Goal: Navigation & Orientation: Find specific page/section

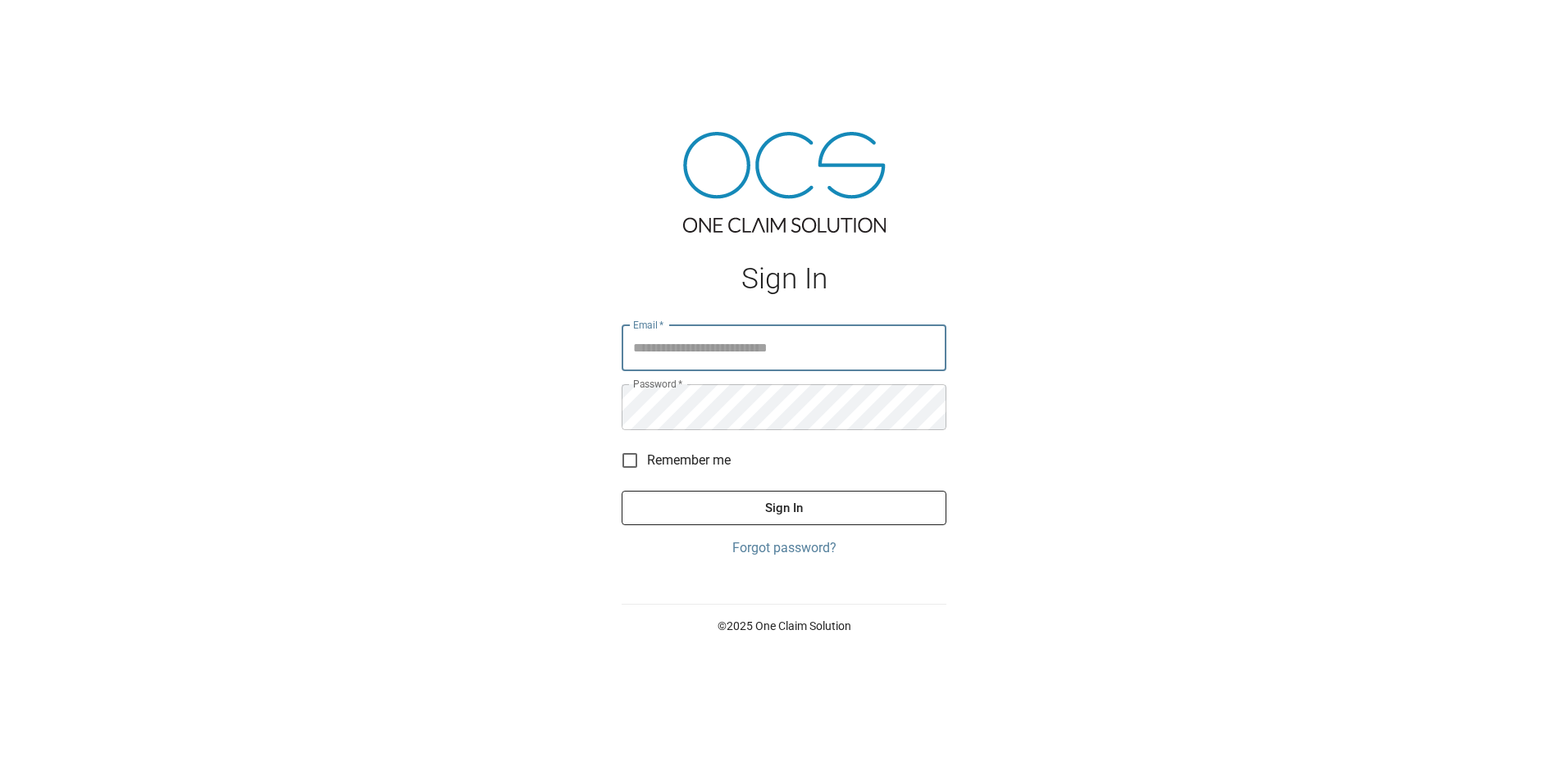
type input "**********"
click at [780, 506] on button "Sign In" at bounding box center [784, 507] width 325 height 35
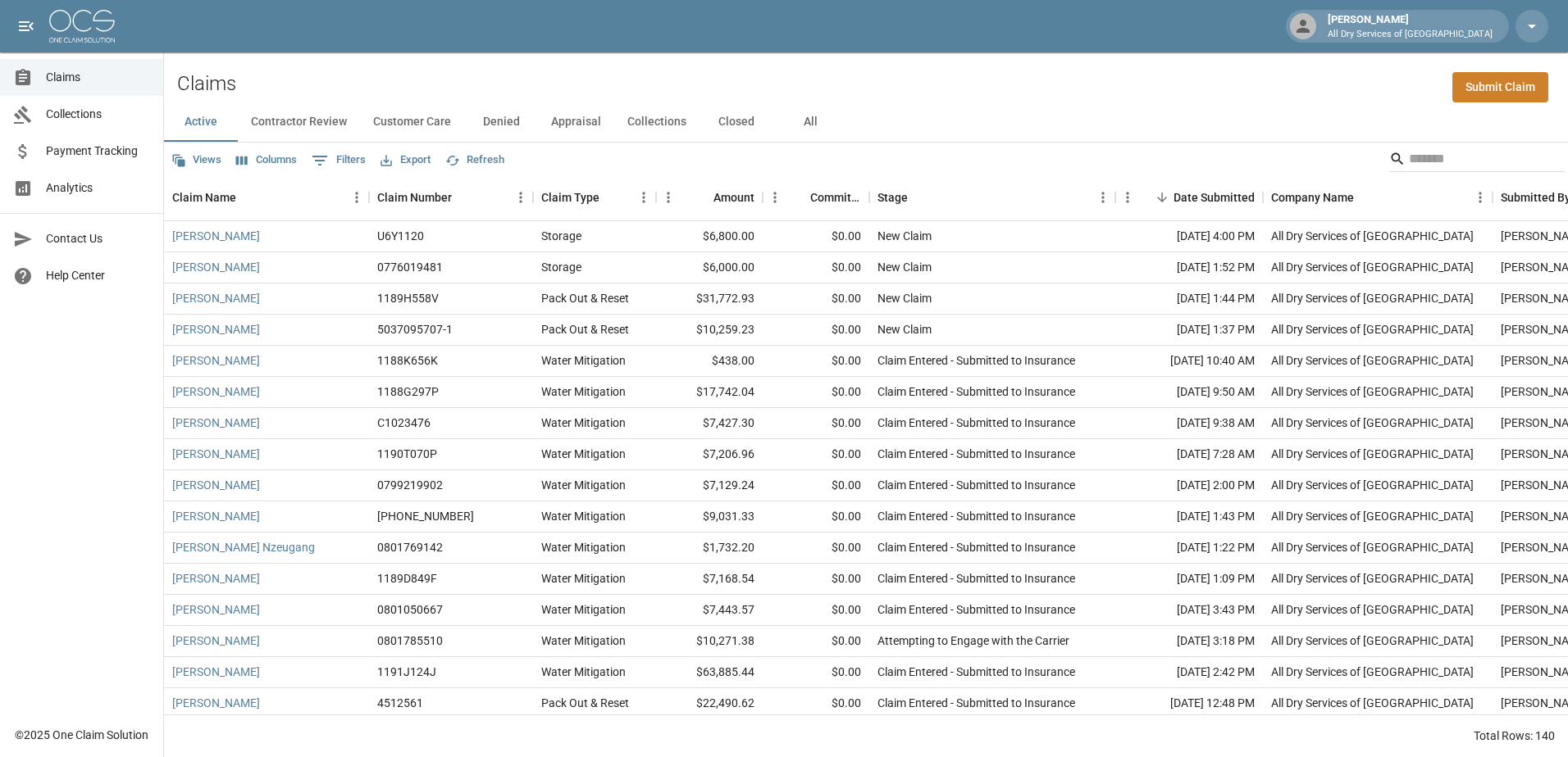
click at [91, 113] on span "Collections" at bounding box center [98, 114] width 105 height 17
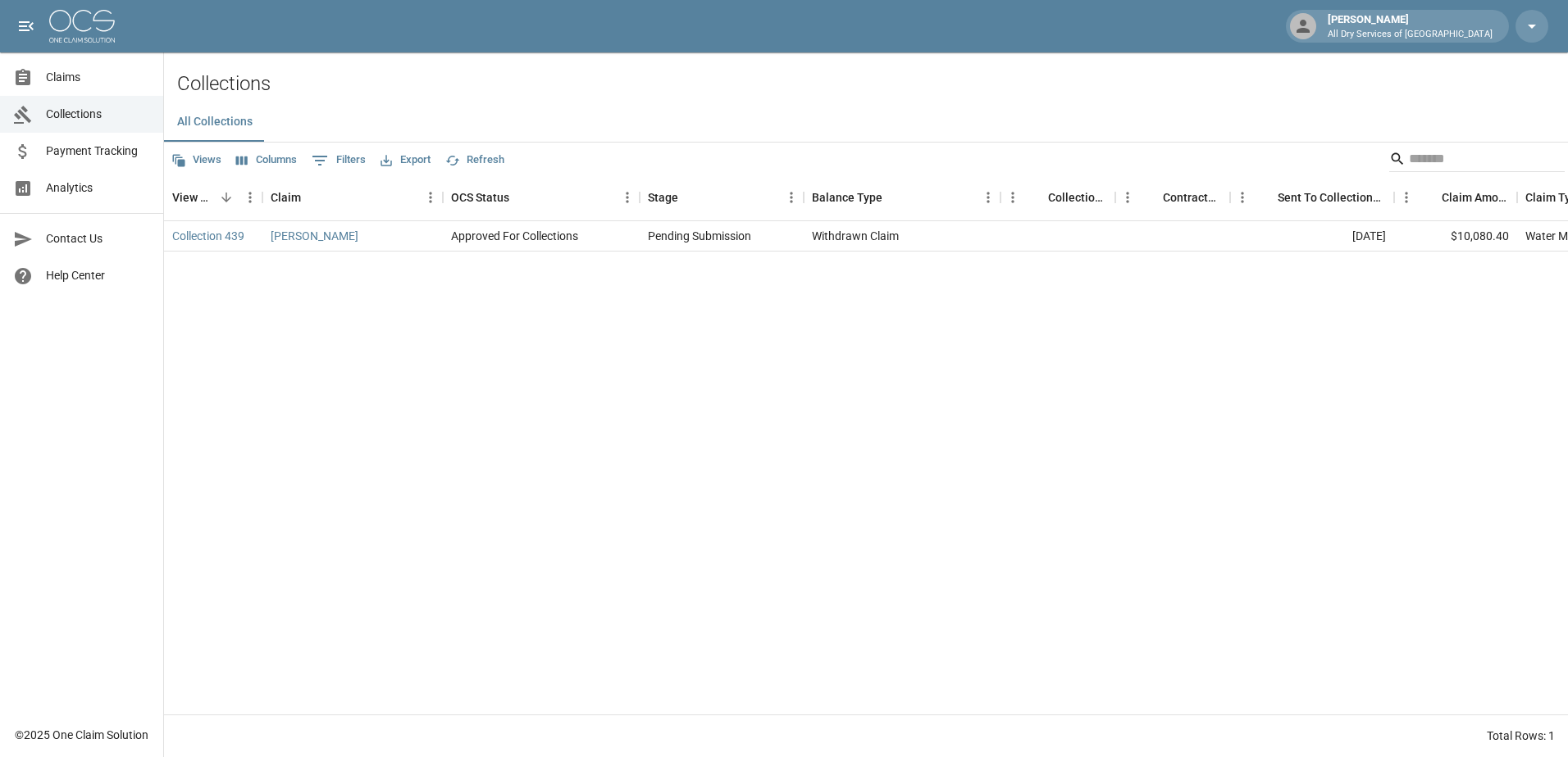
click at [67, 181] on span "Analytics" at bounding box center [98, 188] width 105 height 17
